Goal: Task Accomplishment & Management: Use online tool/utility

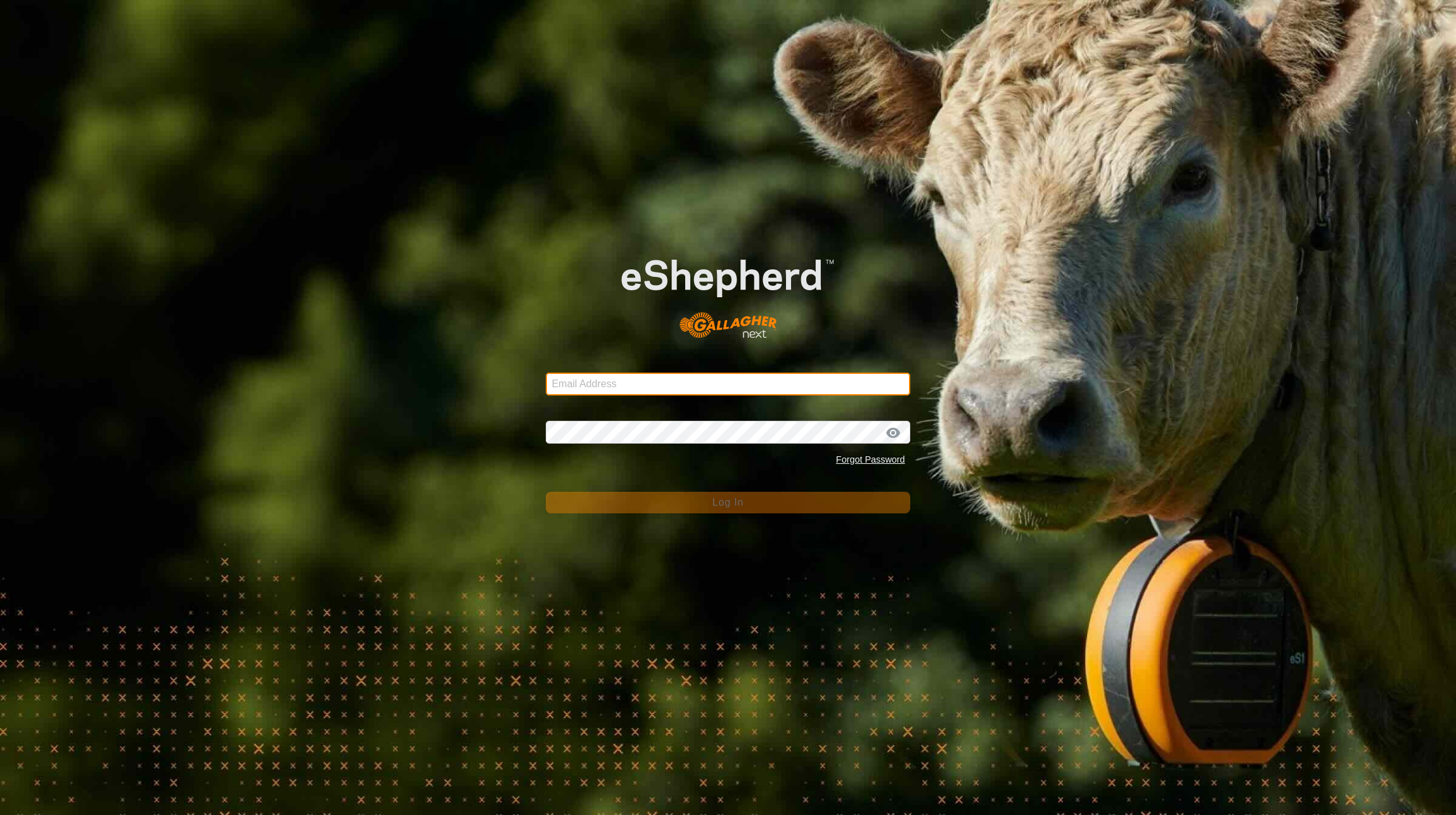
type input "[PERSON_NAME][EMAIL_ADDRESS][DOMAIN_NAME]"
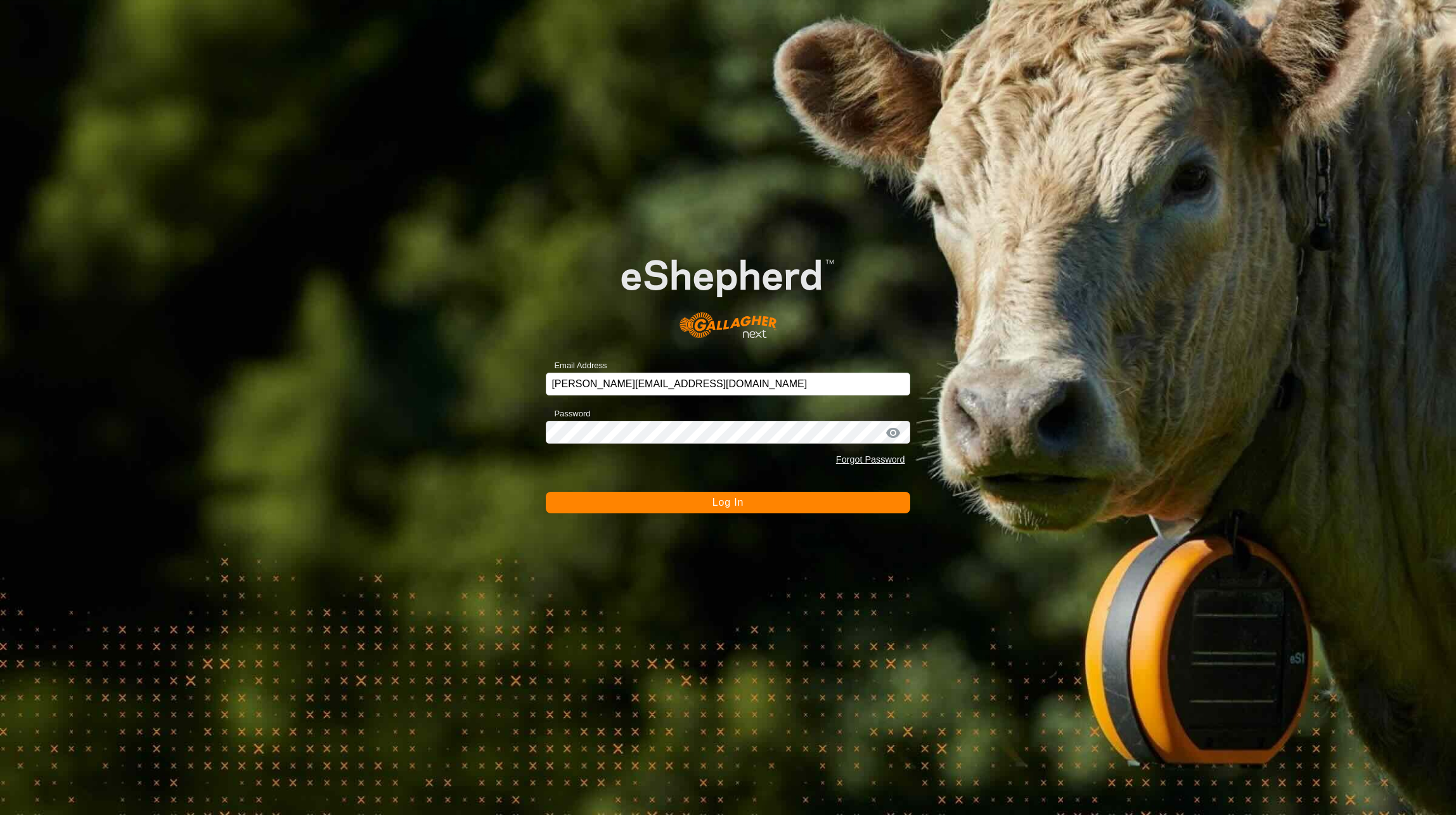
click at [741, 500] on span "Log In" at bounding box center [727, 502] width 31 height 11
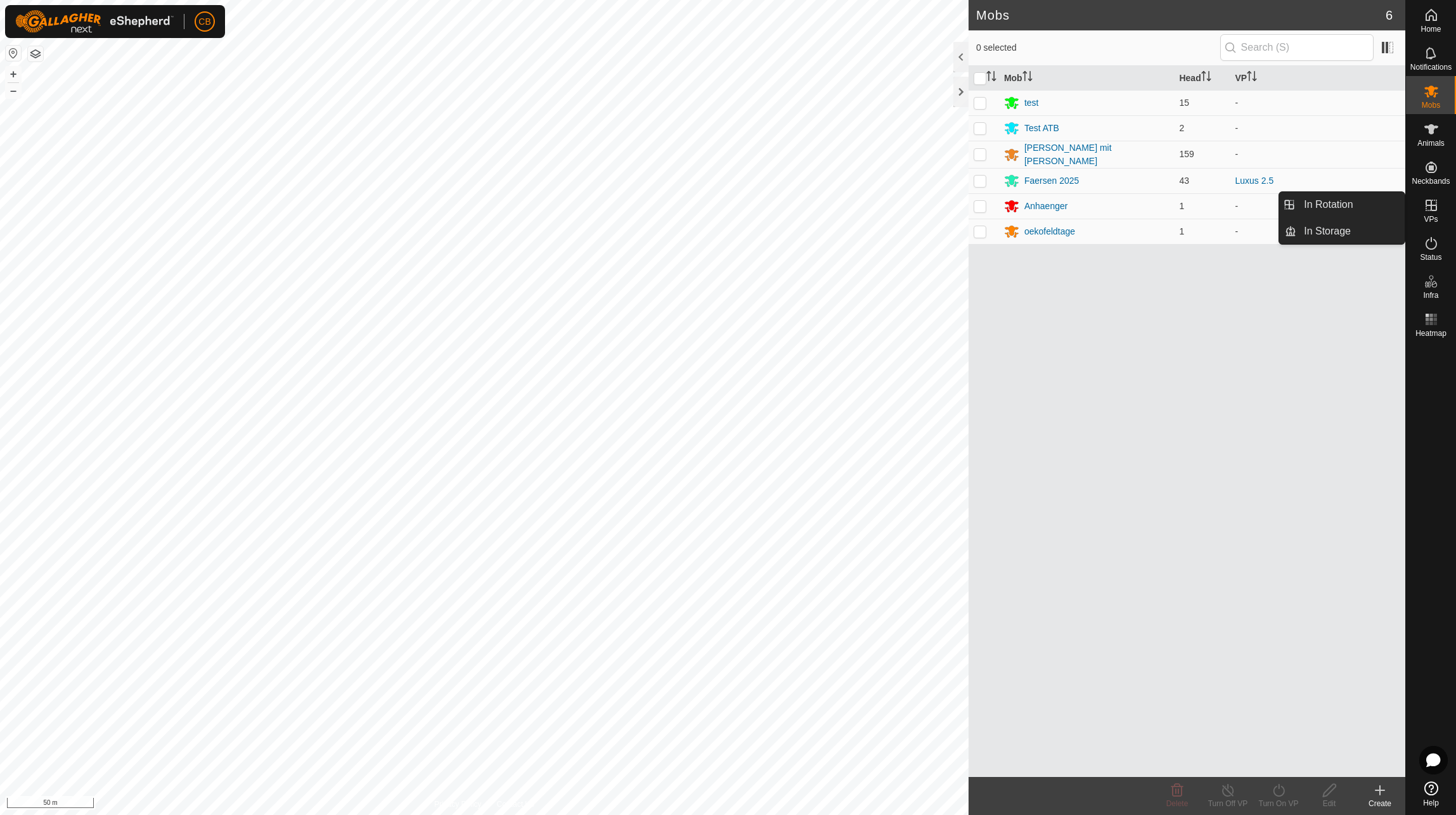
click at [1434, 218] on span "VPs" at bounding box center [1431, 219] width 14 height 8
click at [1365, 212] on link "In Rotation" at bounding box center [1350, 205] width 108 height 25
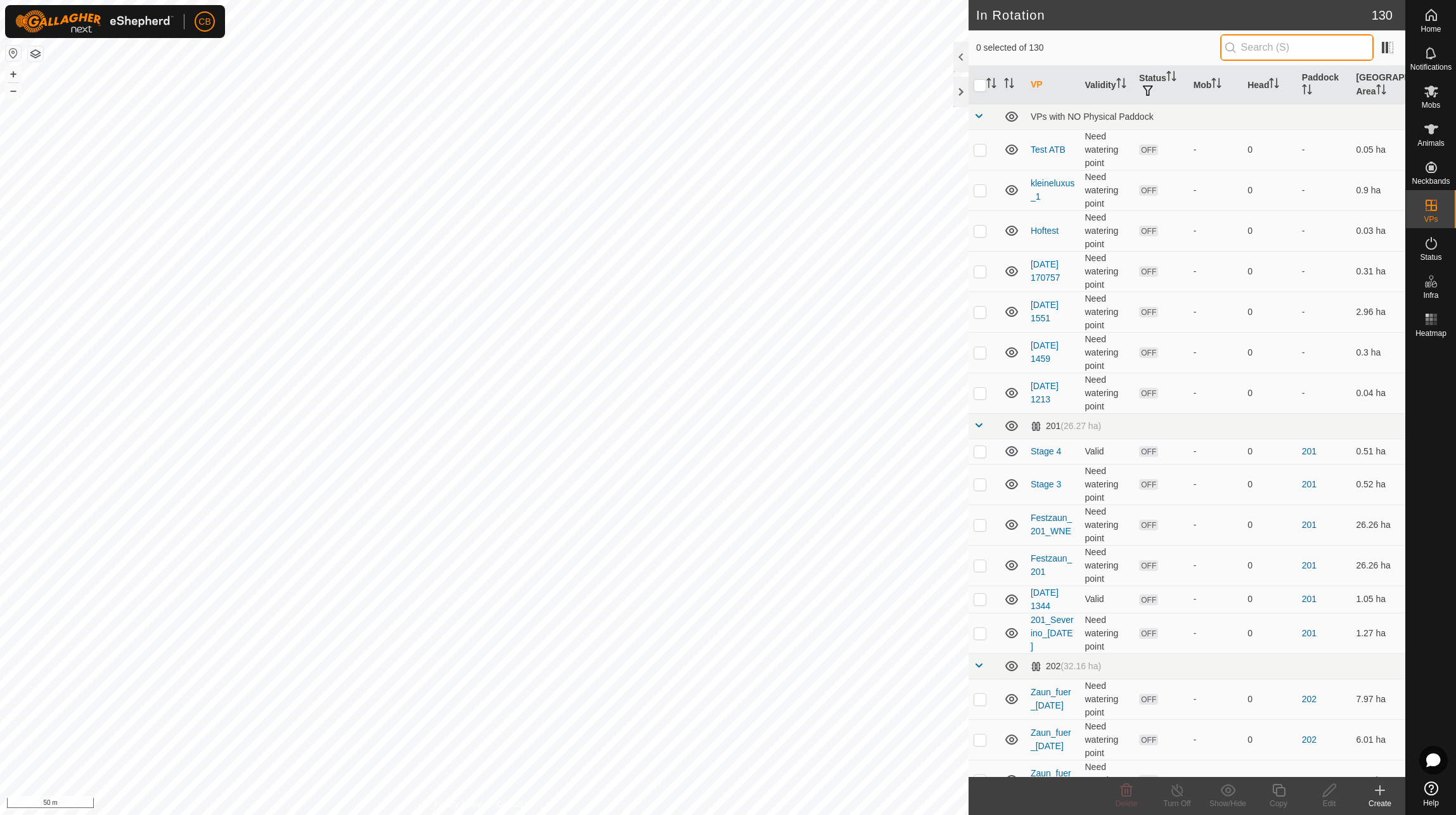
click at [1257, 47] on input "text" at bounding box center [1297, 47] width 154 height 27
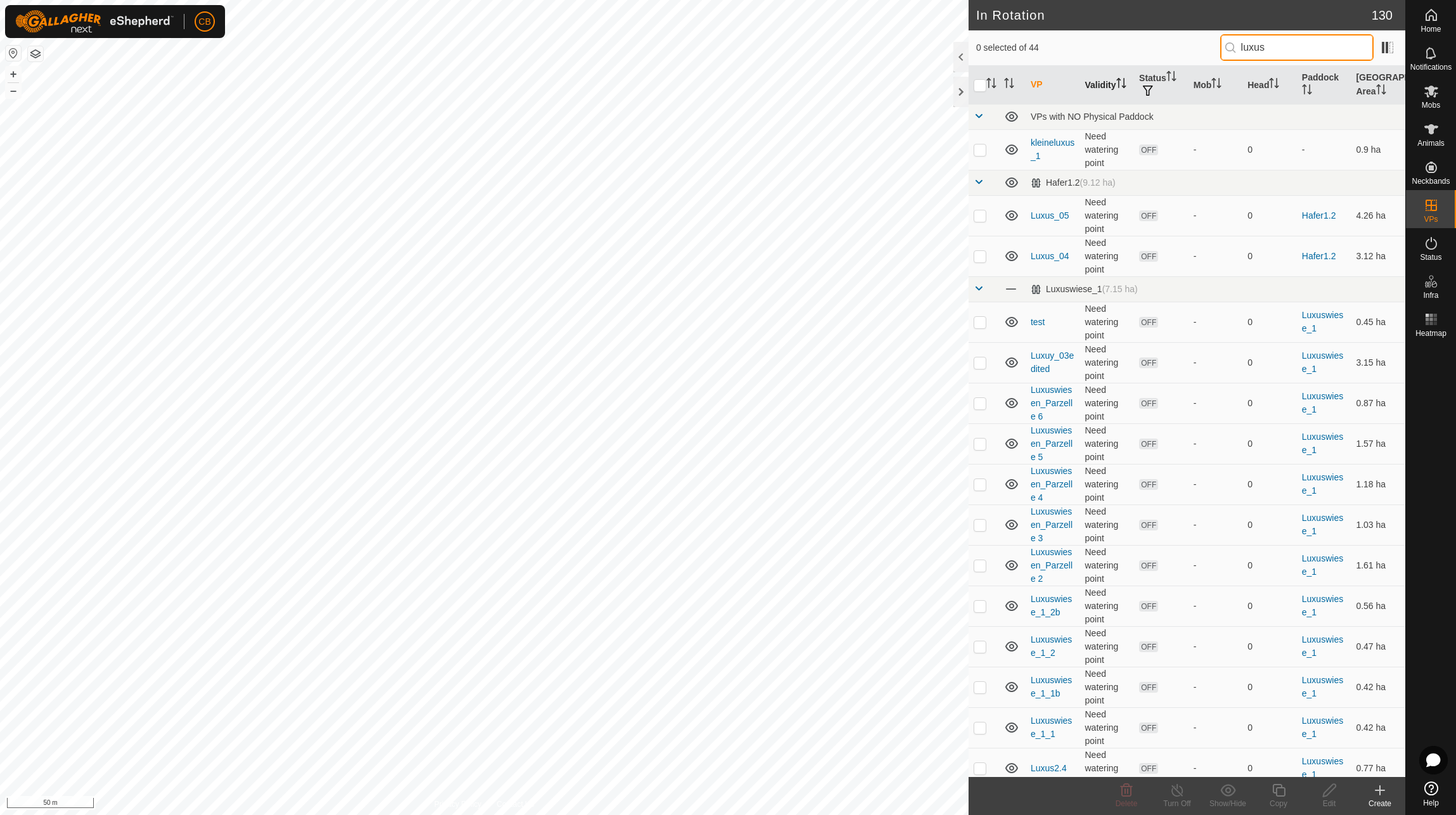
type input "luxus"
click at [1106, 82] on th "Validity" at bounding box center [1106, 85] width 55 height 39
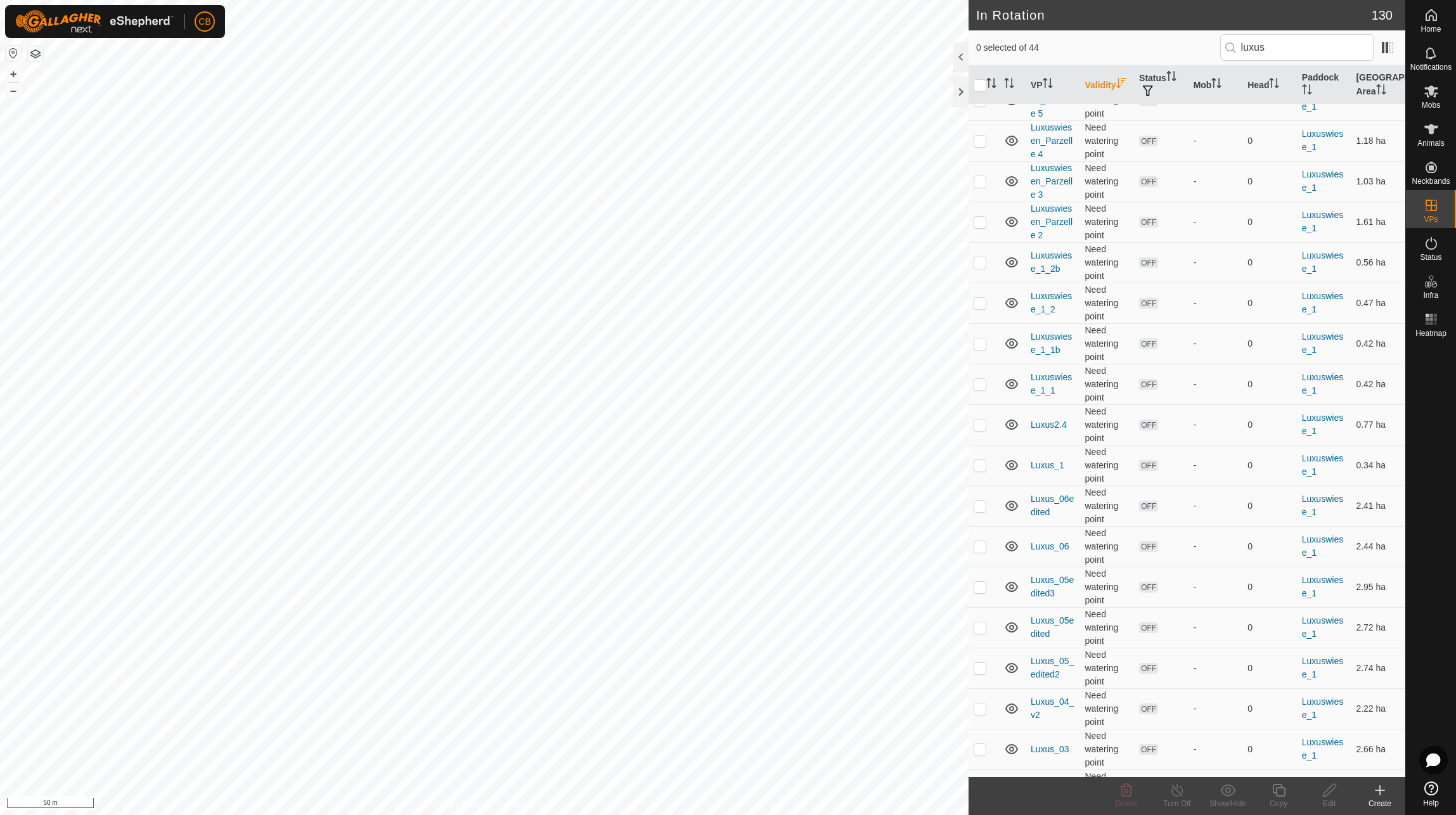
scroll to position [339, 0]
click at [976, 474] on p-checkbox at bounding box center [980, 468] width 13 height 10
checkbox input "true"
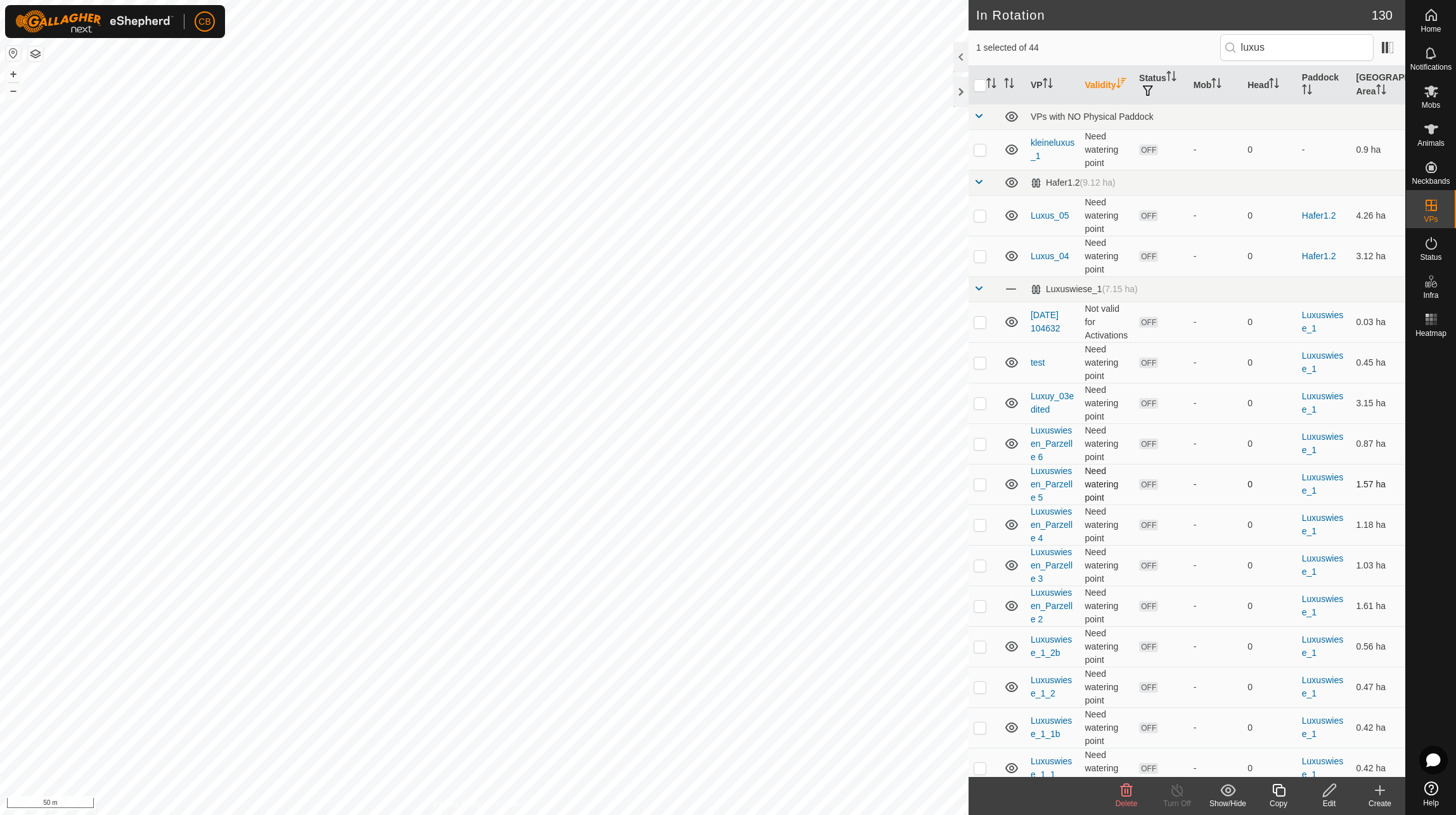
click at [976, 481] on td at bounding box center [984, 483] width 30 height 40
click at [979, 489] on p-checkbox at bounding box center [980, 484] width 13 height 10
checkbox input "false"
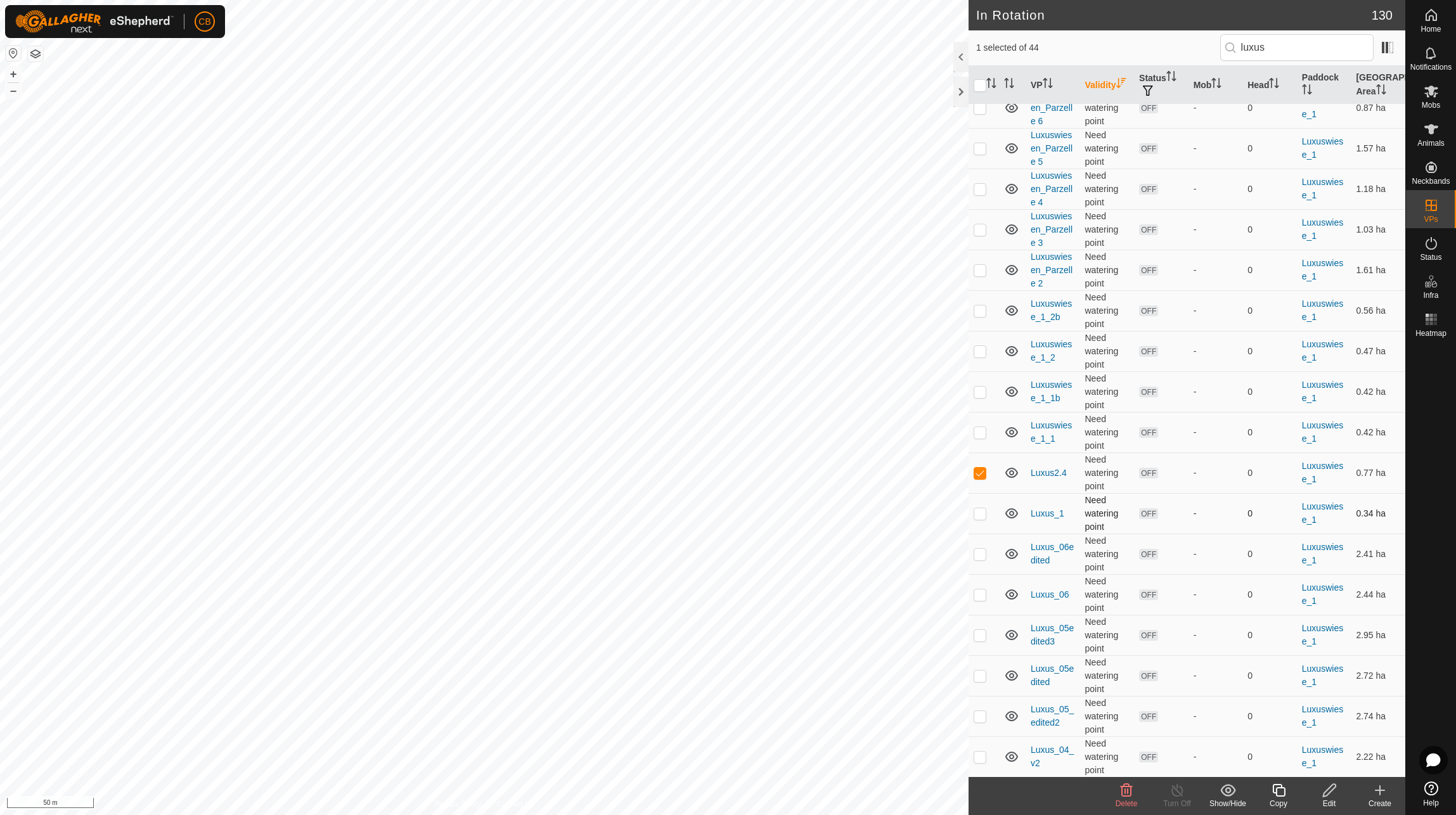
scroll to position [381, 0]
click at [979, 448] on td at bounding box center [984, 428] width 30 height 40
checkbox input "false"
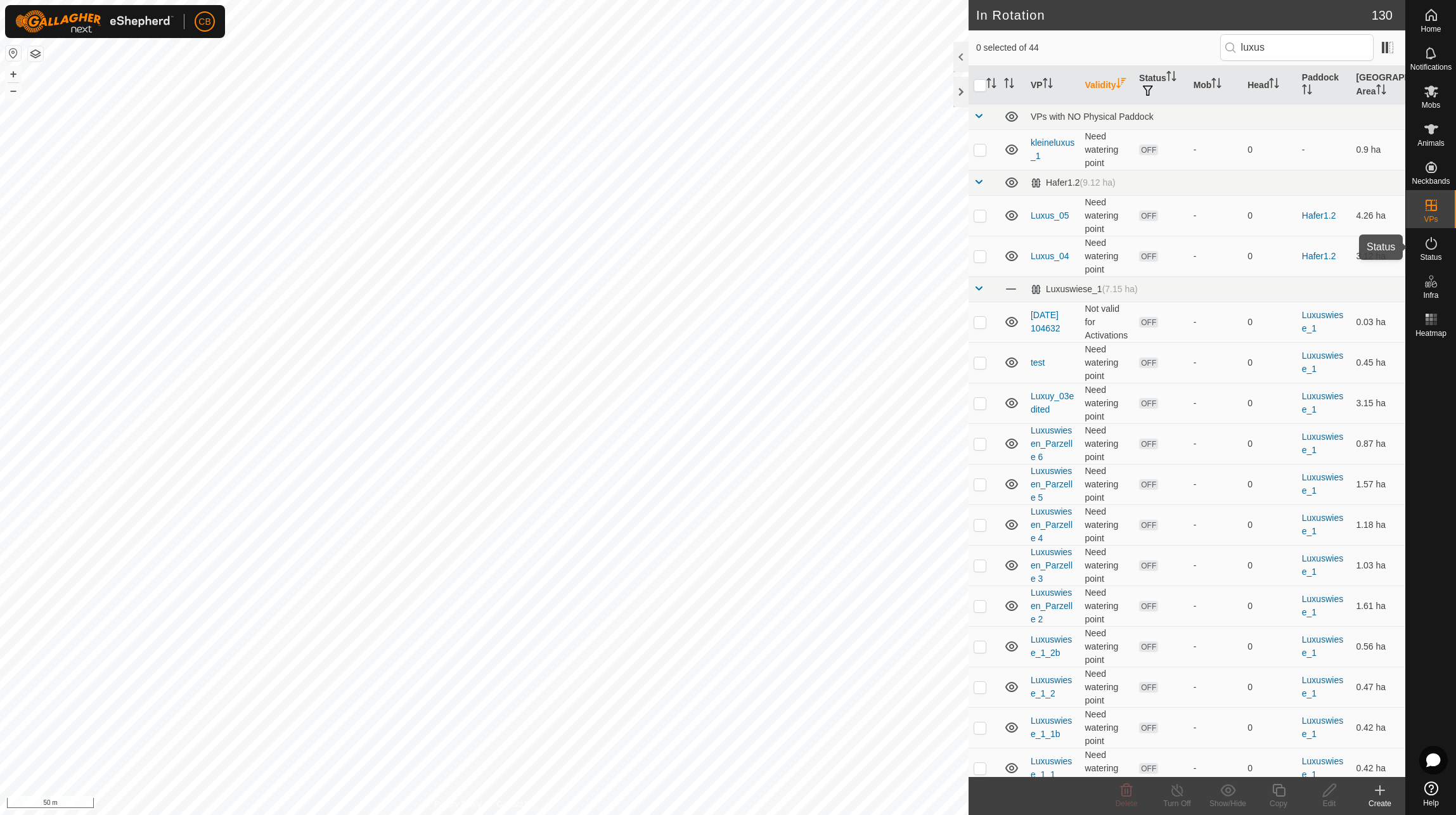
click at [1430, 248] on icon at bounding box center [1431, 243] width 15 height 15
